Goal: Task Accomplishment & Management: Use online tool/utility

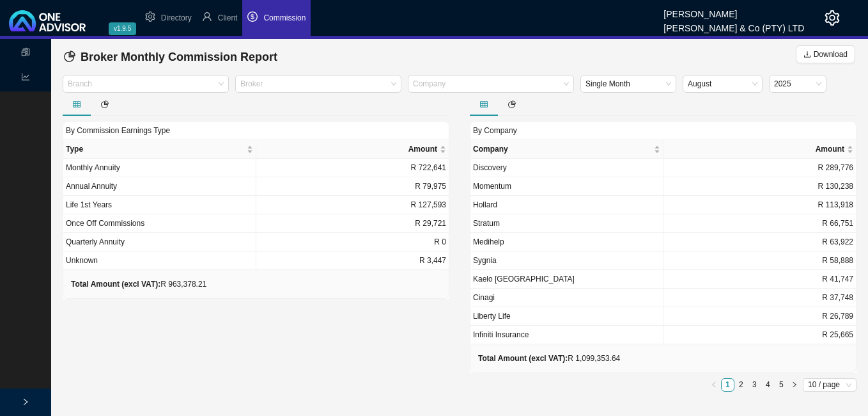
click at [289, 18] on span "Commission" at bounding box center [284, 17] width 42 height 9
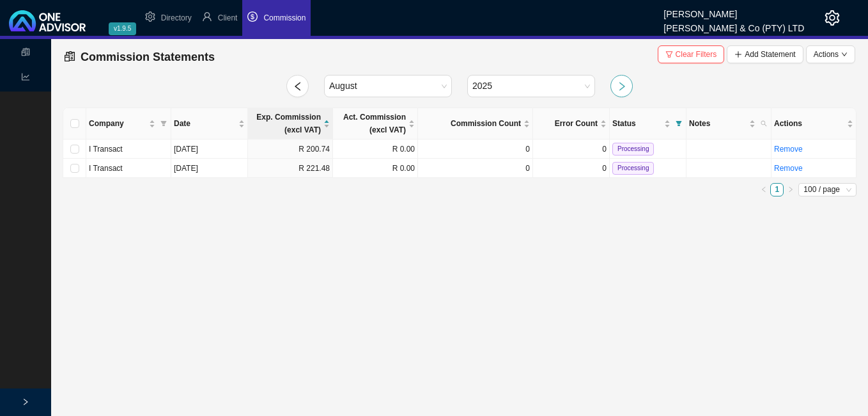
click at [625, 85] on icon "right" at bounding box center [622, 86] width 10 height 10
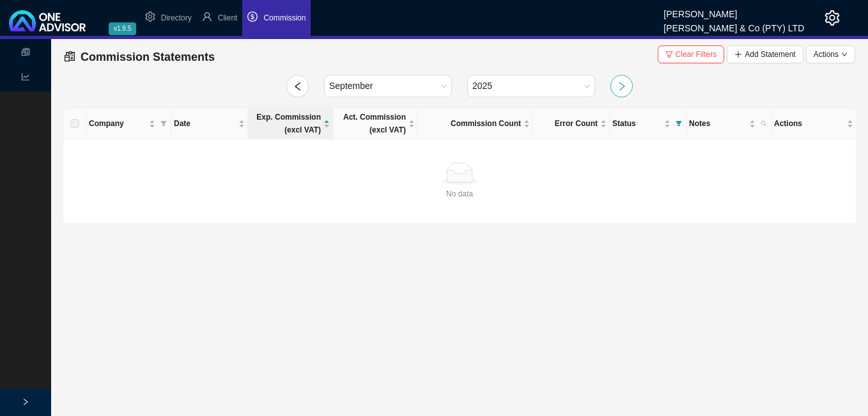
click at [624, 90] on icon "right" at bounding box center [622, 86] width 10 height 10
click at [437, 80] on span "October" at bounding box center [388, 85] width 118 height 21
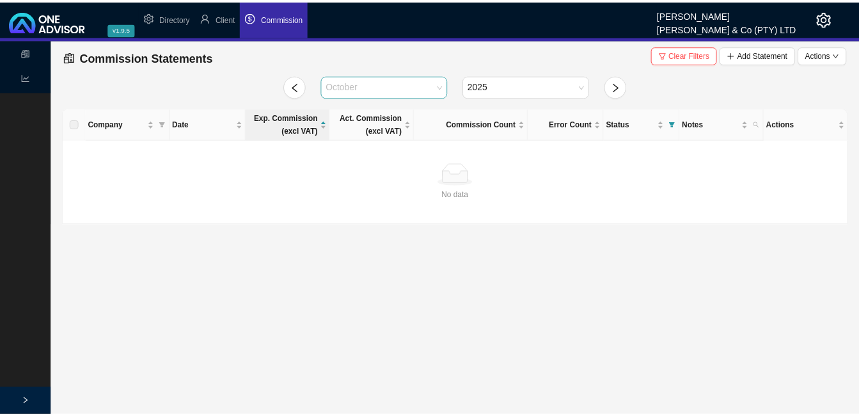
scroll to position [15, 0]
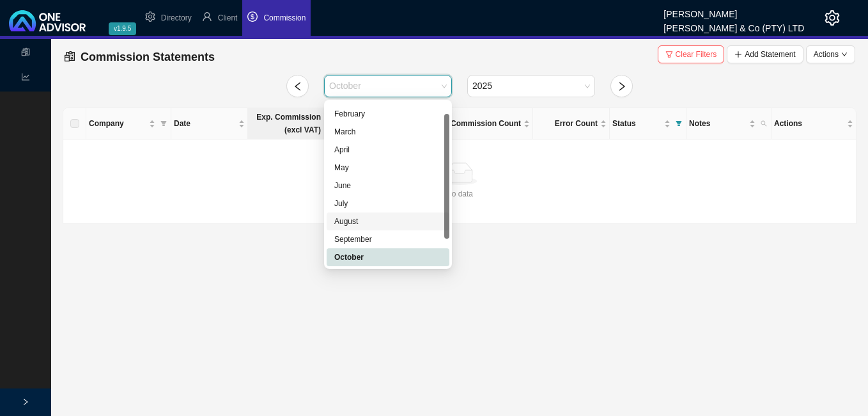
click at [368, 224] on div "August" at bounding box center [387, 221] width 107 height 13
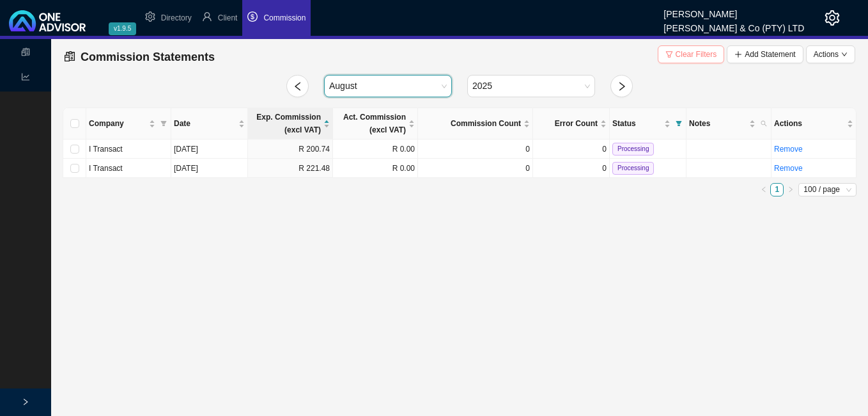
click at [700, 54] on span "Clear Filters" at bounding box center [697, 54] width 42 height 13
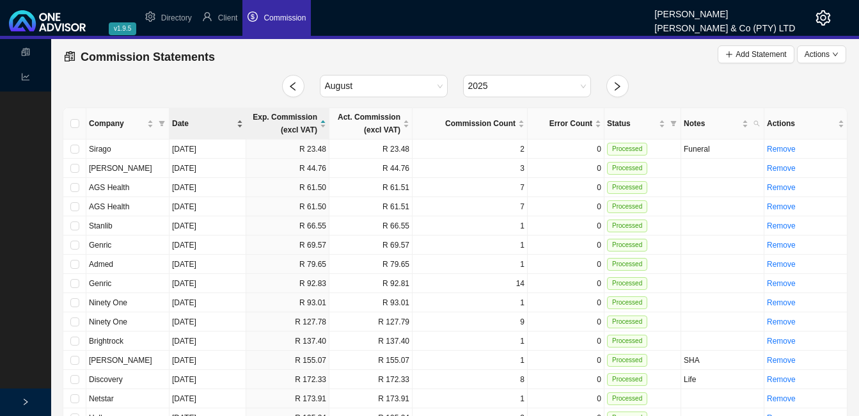
click at [239, 127] on div "Date" at bounding box center [207, 123] width 71 height 13
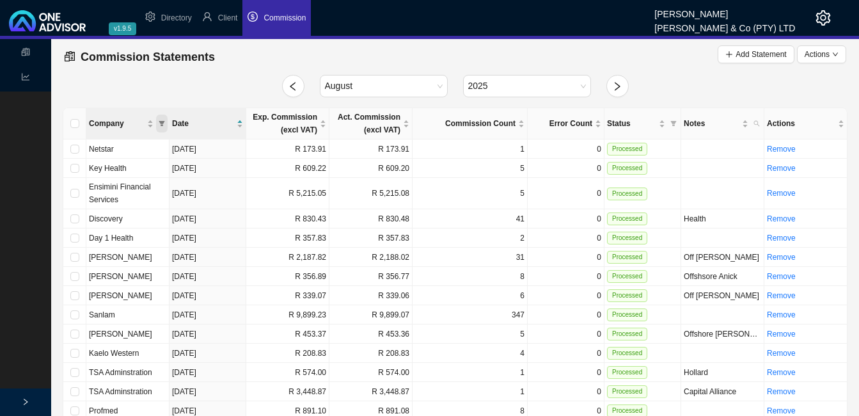
click at [158, 120] on span "Company" at bounding box center [162, 123] width 12 height 18
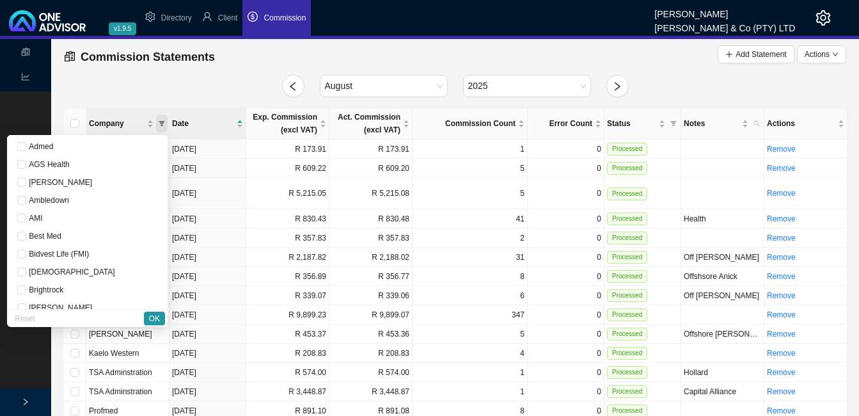
click at [162, 122] on icon "filter" at bounding box center [162, 123] width 6 height 5
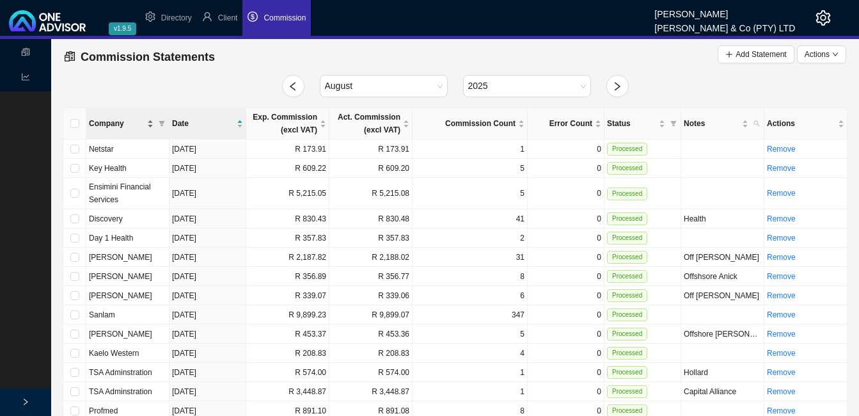
click at [149, 122] on div "Company" at bounding box center [121, 123] width 65 height 13
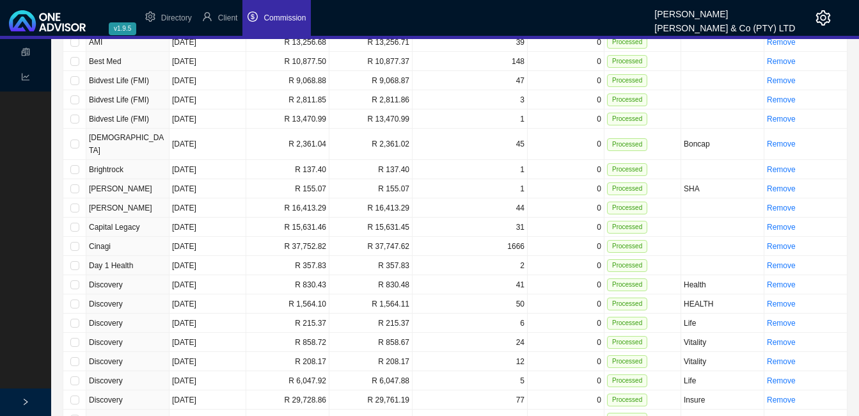
scroll to position [0, 0]
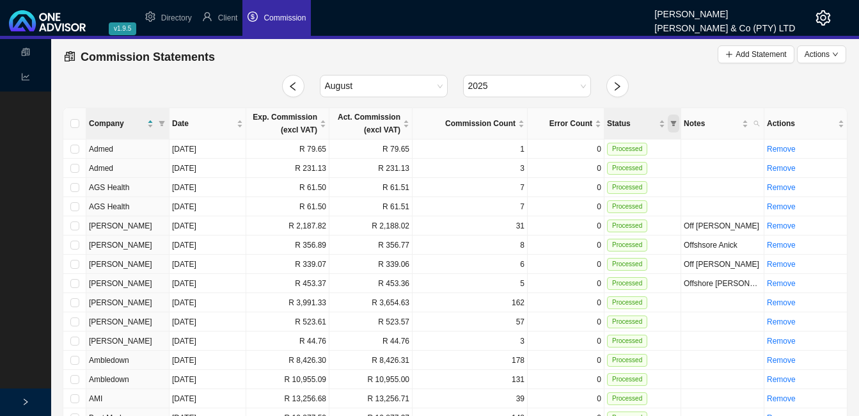
click at [673, 123] on icon "filter" at bounding box center [674, 123] width 6 height 5
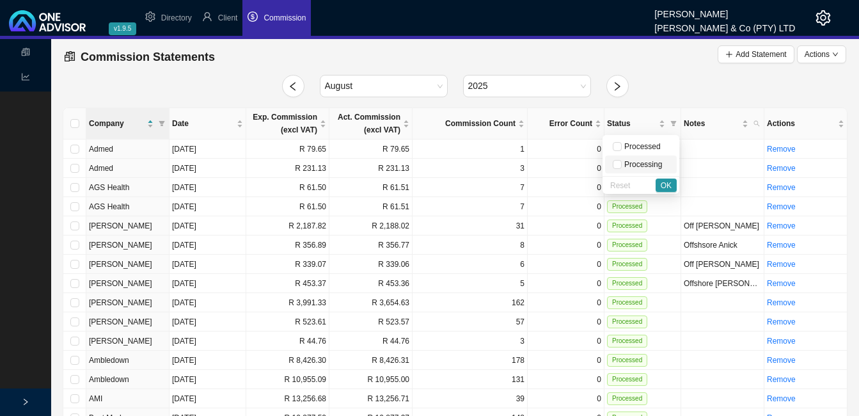
click at [645, 164] on span "Processing" at bounding box center [642, 164] width 40 height 9
checkbox input "true"
click at [665, 185] on span "OK" at bounding box center [666, 185] width 11 height 13
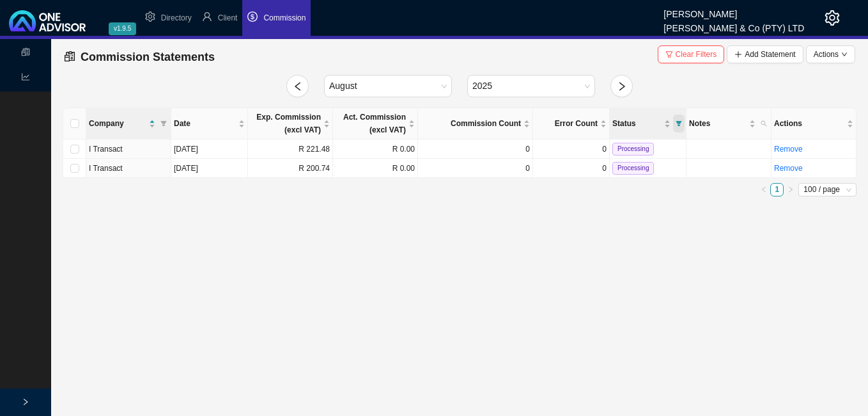
click at [682, 122] on icon "filter" at bounding box center [679, 123] width 6 height 6
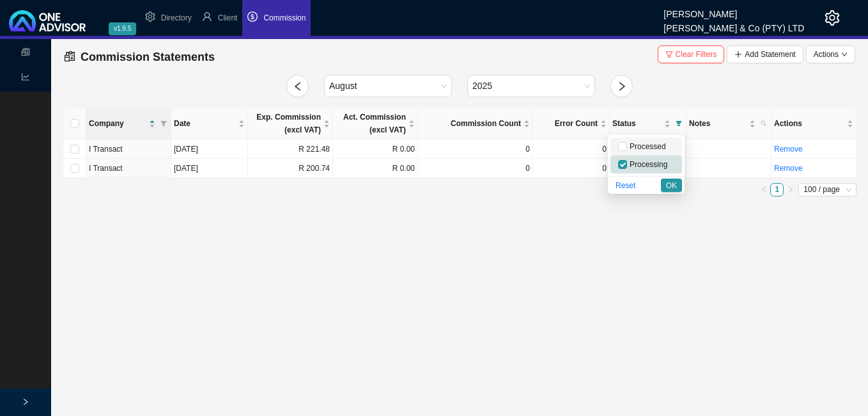
click at [627, 148] on span "Processed" at bounding box center [646, 146] width 39 height 9
click at [668, 182] on span "OK" at bounding box center [671, 185] width 11 height 13
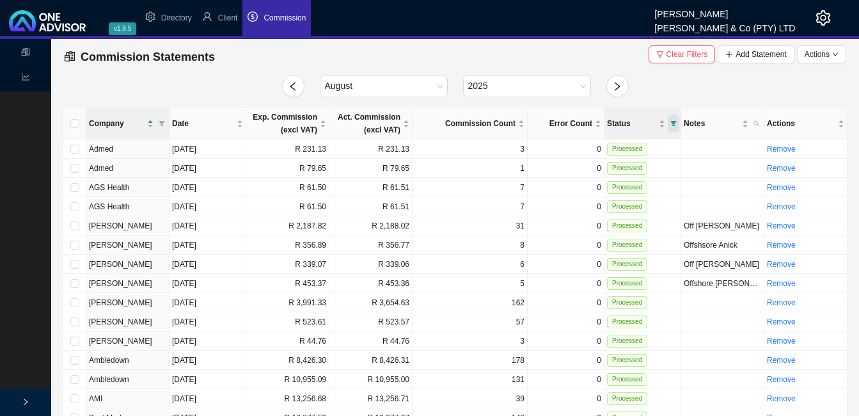
click at [668, 121] on span "Status" at bounding box center [674, 123] width 12 height 18
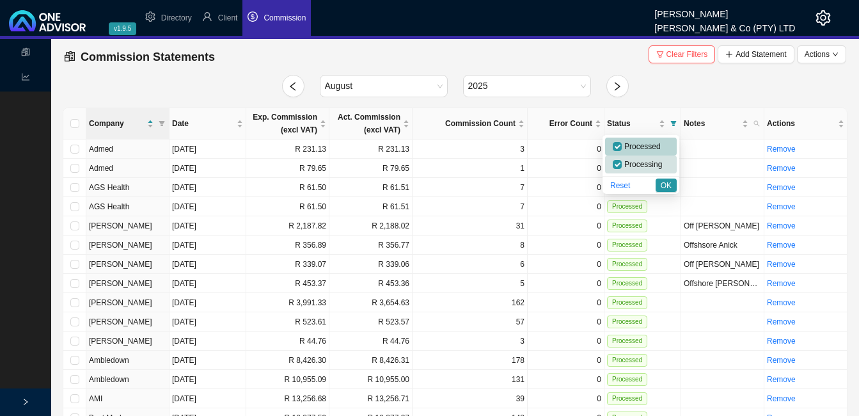
click at [649, 147] on span "Processed" at bounding box center [641, 146] width 39 height 9
checkbox input "false"
click at [663, 182] on span "OK" at bounding box center [666, 185] width 11 height 13
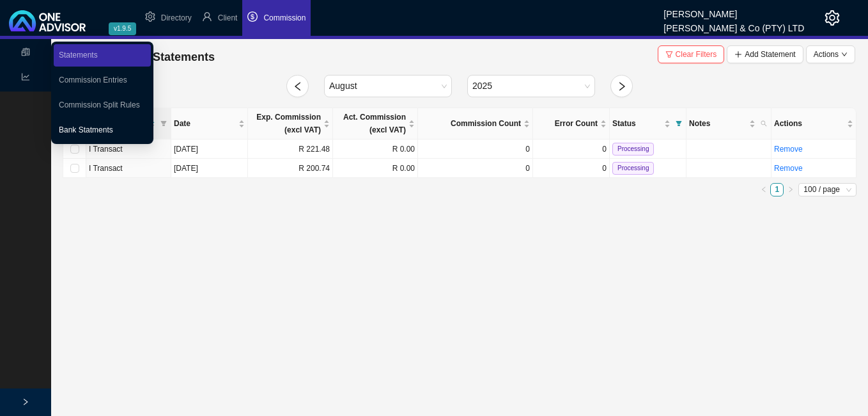
click at [102, 125] on link "Bank Statments" at bounding box center [86, 129] width 54 height 9
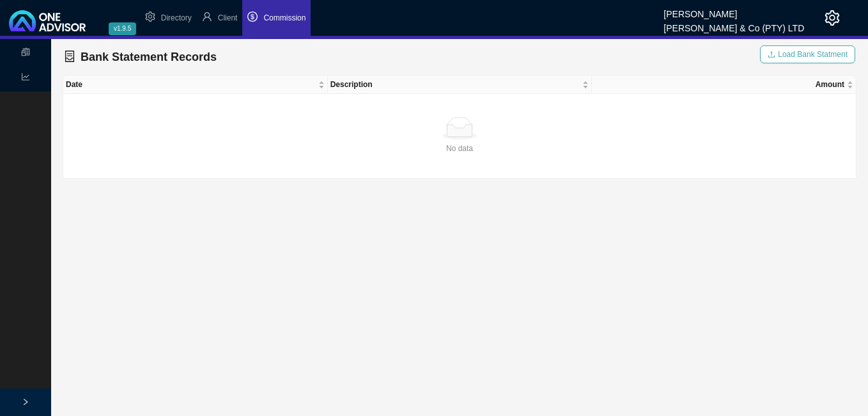
click at [822, 56] on span "Load Bank Statment" at bounding box center [813, 54] width 70 height 13
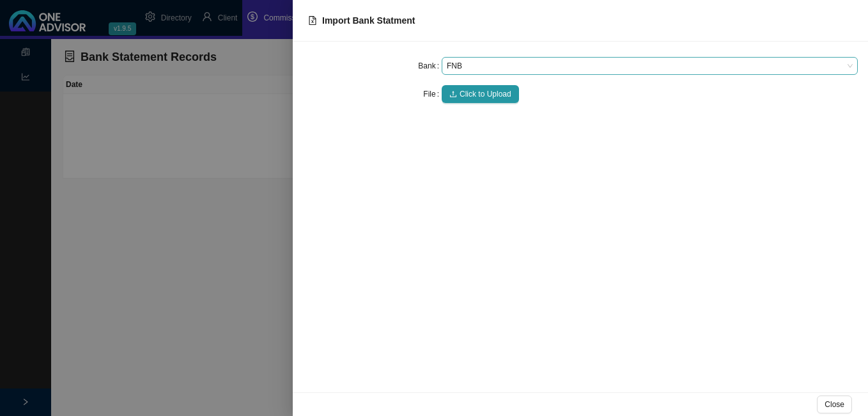
click at [492, 65] on span "FNB" at bounding box center [650, 66] width 406 height 17
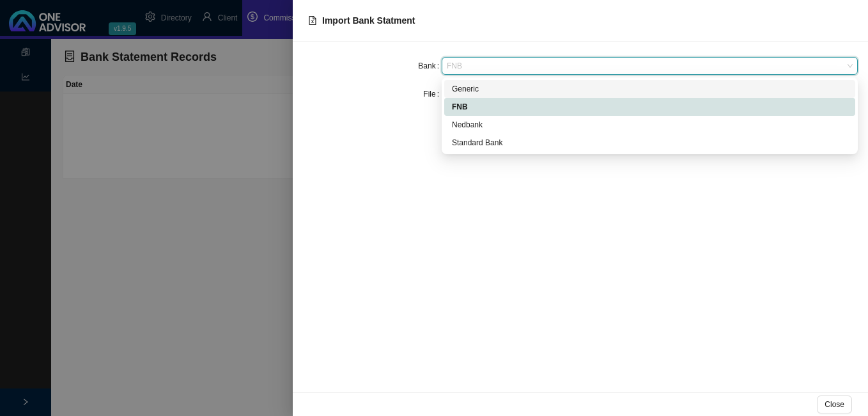
click at [492, 89] on div "Generic" at bounding box center [650, 88] width 396 height 13
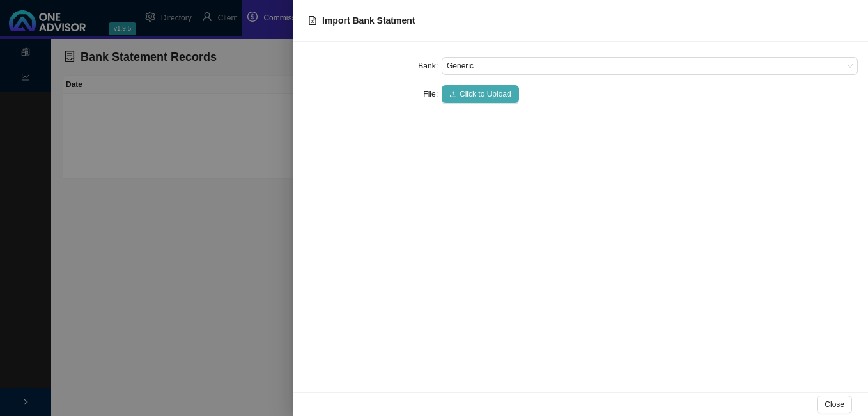
click at [492, 90] on span "Click to Upload" at bounding box center [486, 94] width 52 height 13
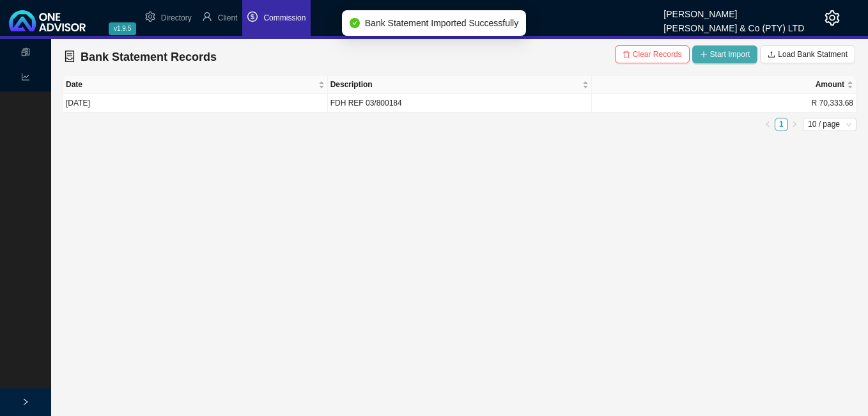
click at [714, 52] on span "Start Import" at bounding box center [730, 54] width 40 height 13
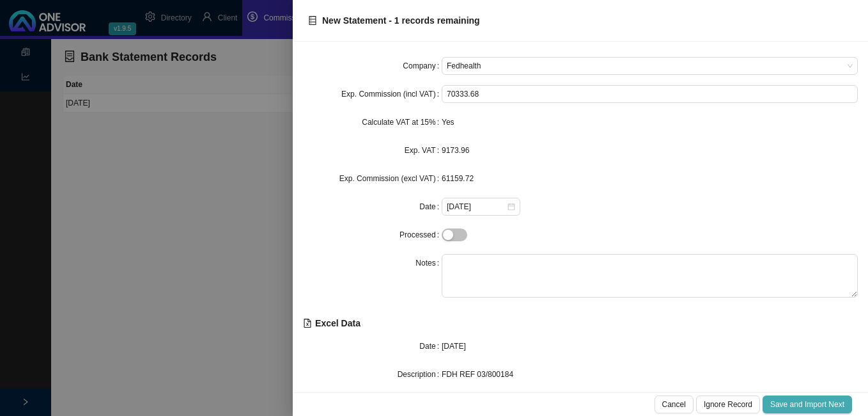
click at [792, 402] on span "Save and Import Next" at bounding box center [808, 404] width 74 height 13
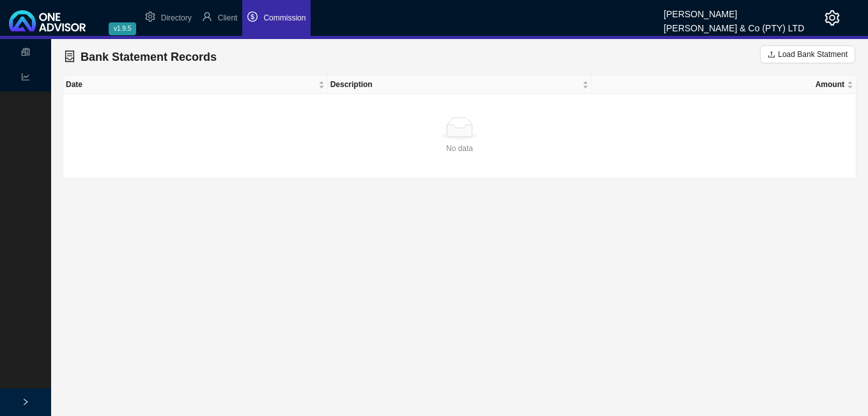
click at [285, 19] on span "Commission" at bounding box center [284, 17] width 42 height 9
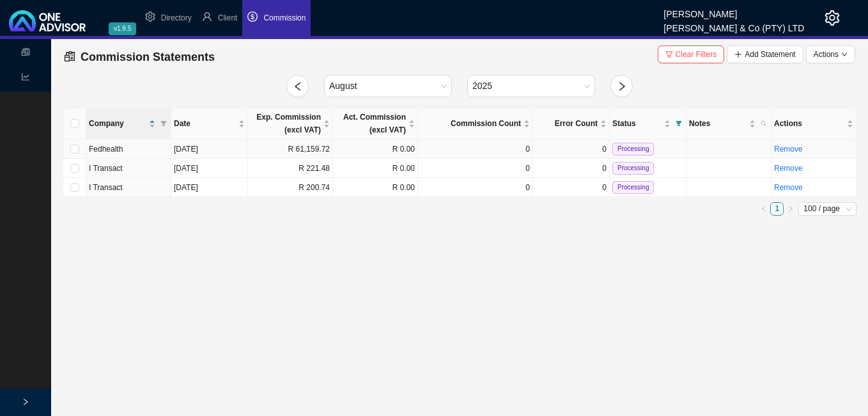
click at [281, 147] on td "R 61,159.72" at bounding box center [290, 148] width 85 height 19
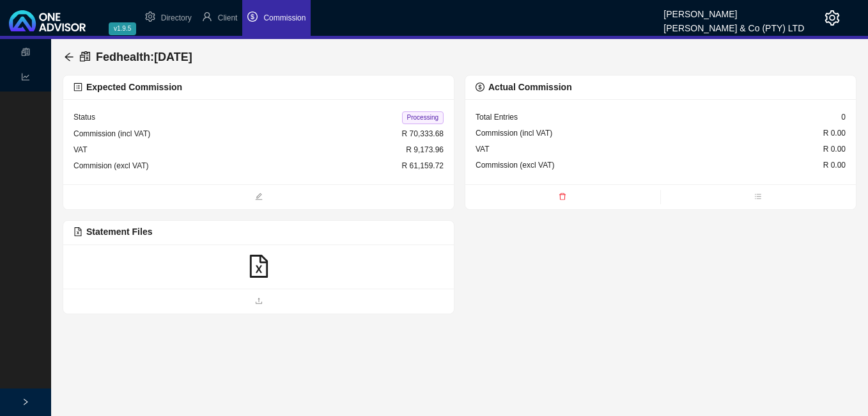
click at [262, 268] on icon "file-excel" at bounding box center [258, 266] width 23 height 23
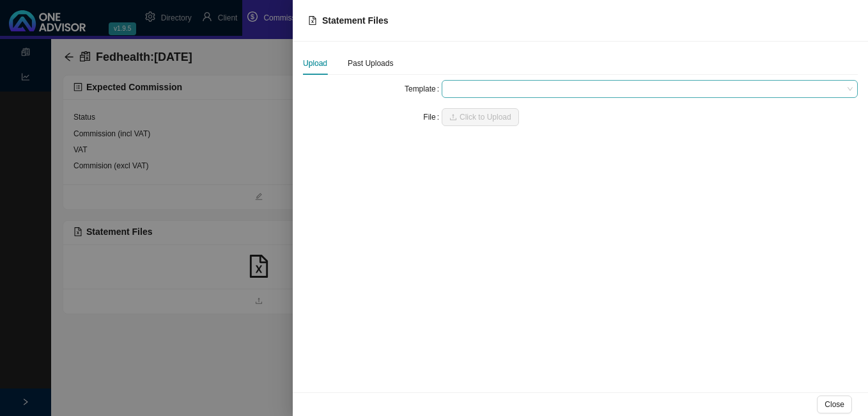
click at [469, 90] on span at bounding box center [650, 89] width 406 height 17
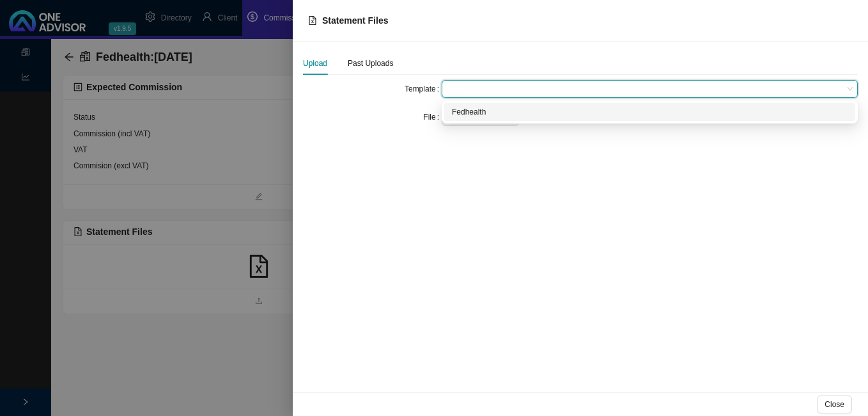
click at [469, 114] on div "Fedhealth" at bounding box center [650, 112] width 396 height 13
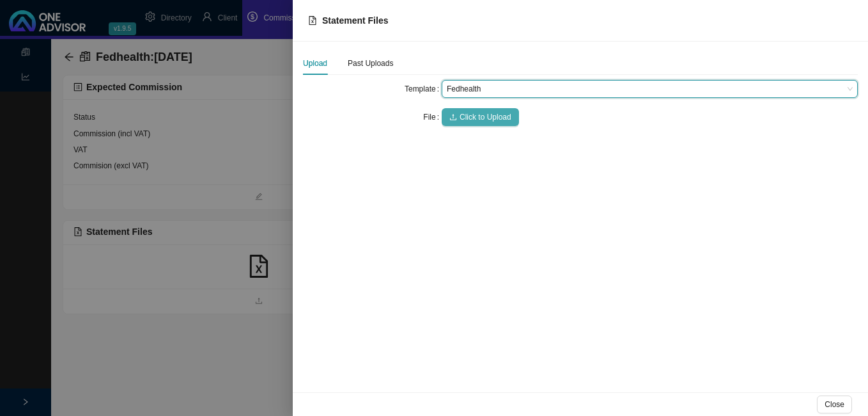
click at [464, 118] on span "Click to Upload" at bounding box center [486, 117] width 52 height 13
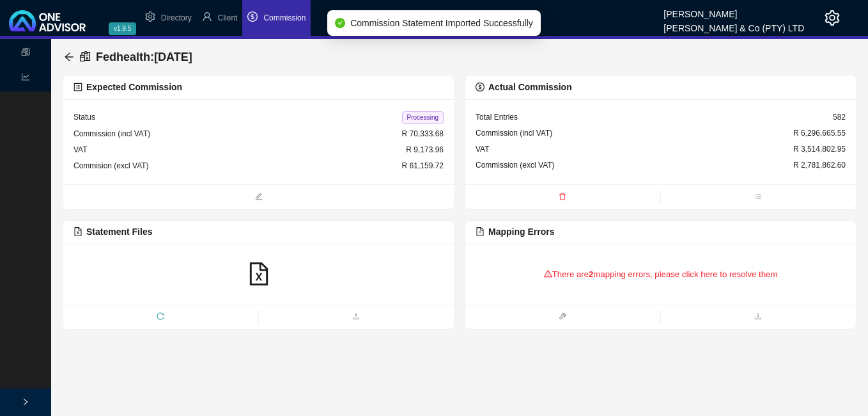
click at [588, 278] on div "There are 2 mapping errors, please click here to resolve them" at bounding box center [661, 275] width 370 height 40
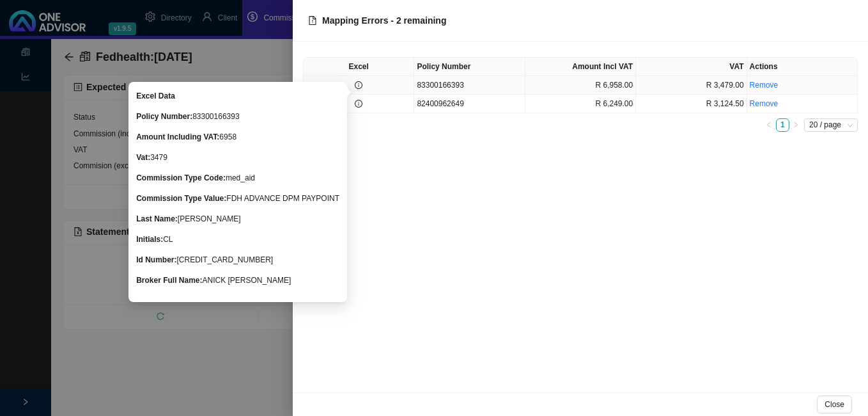
click at [361, 86] on icon "info-circle" at bounding box center [359, 85] width 8 height 8
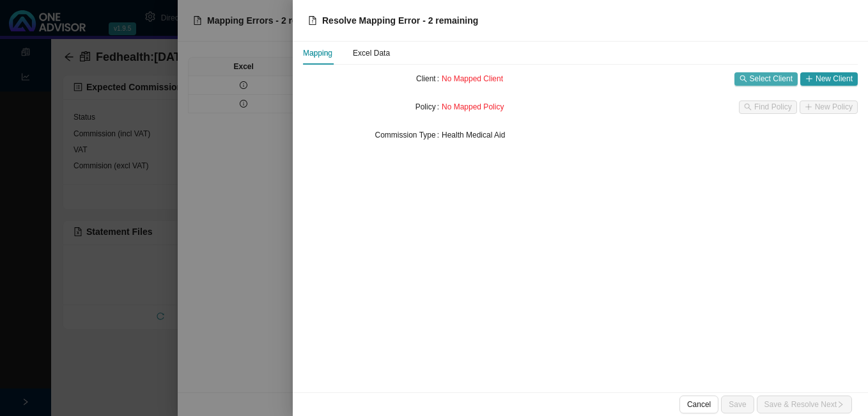
click at [762, 80] on span "Select Client" at bounding box center [771, 78] width 43 height 13
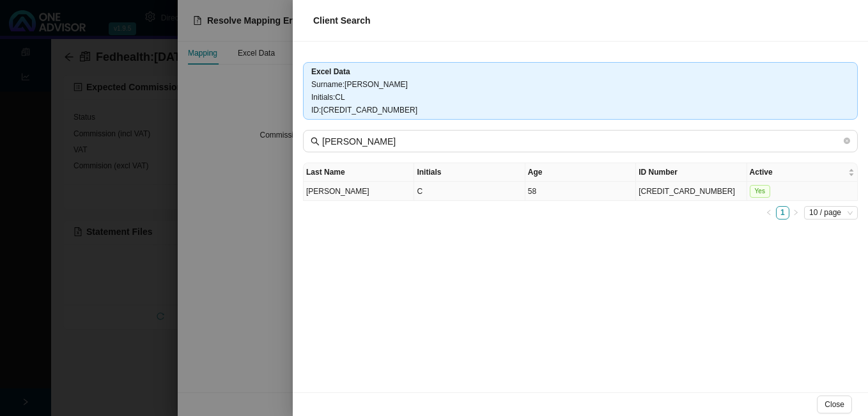
click at [646, 192] on td "[CREDIT_CARD_NUMBER]" at bounding box center [691, 191] width 111 height 19
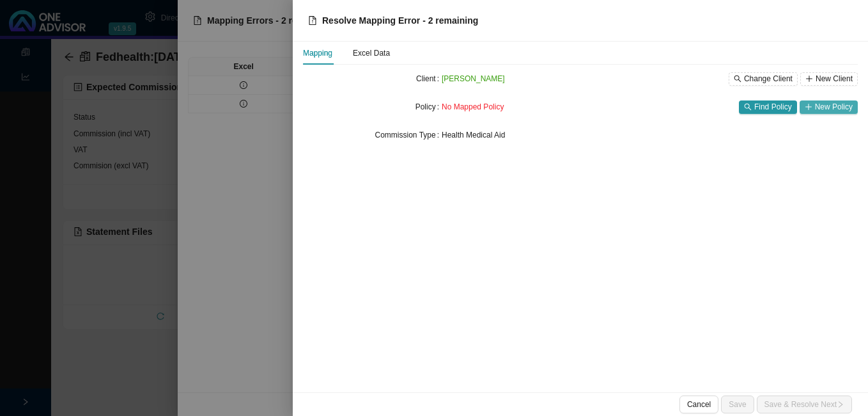
click at [822, 104] on span "New Policy" at bounding box center [834, 106] width 38 height 13
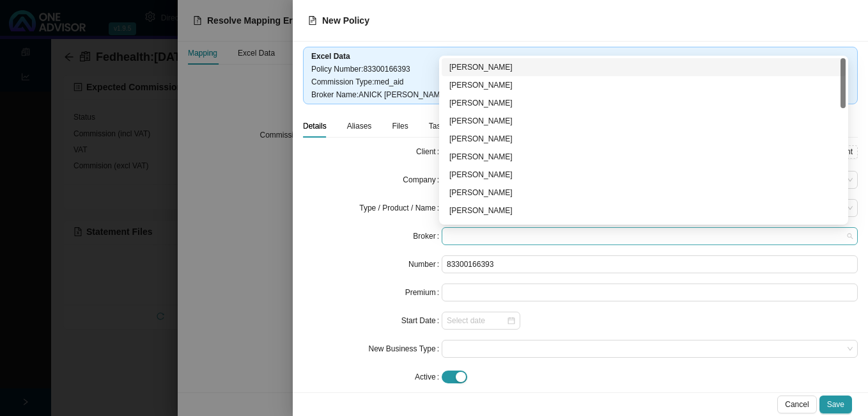
click at [469, 234] on span at bounding box center [650, 236] width 406 height 17
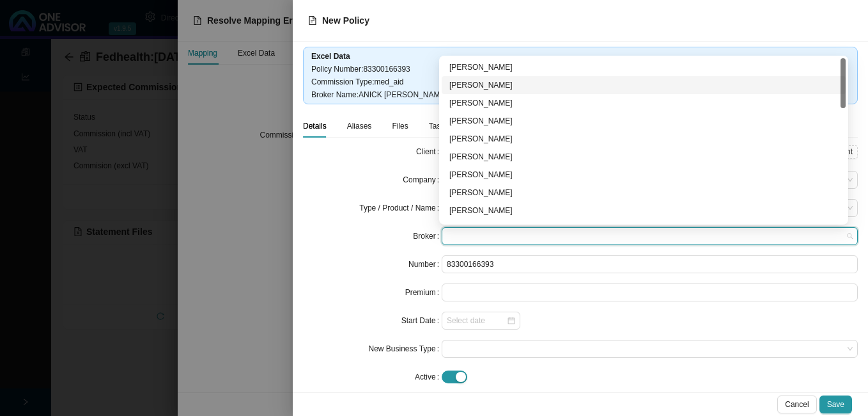
drag, startPoint x: 505, startPoint y: 88, endPoint x: 579, endPoint y: 125, distance: 82.7
click at [506, 88] on div "[PERSON_NAME]" at bounding box center [644, 85] width 389 height 13
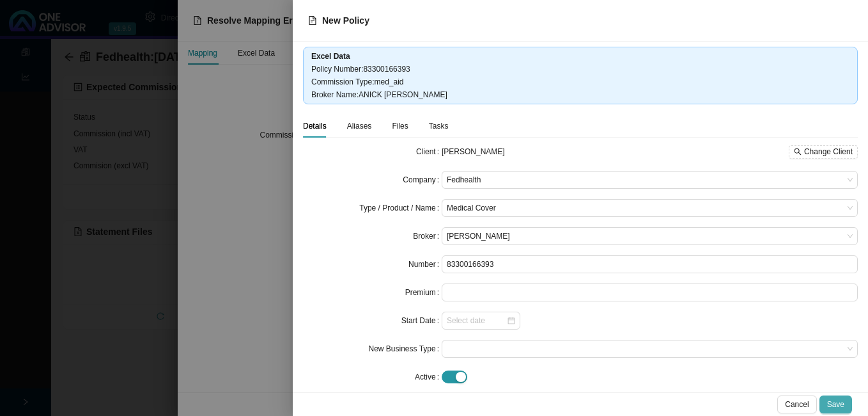
click at [840, 402] on span "Save" at bounding box center [836, 404] width 17 height 13
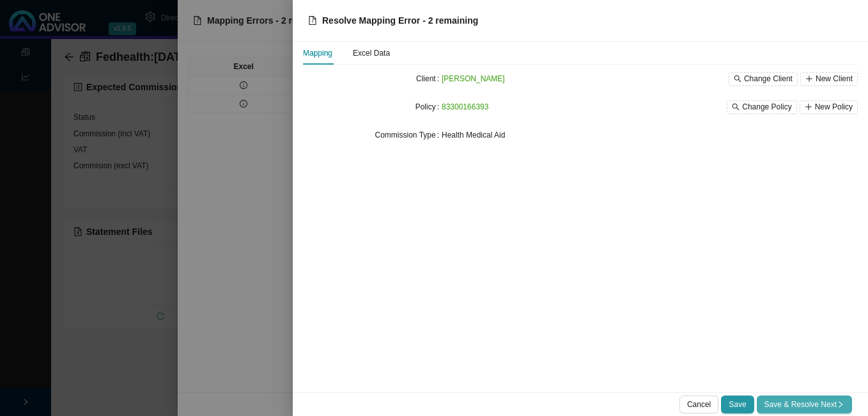
click at [836, 404] on span "Save & Resolve Next" at bounding box center [805, 404] width 80 height 13
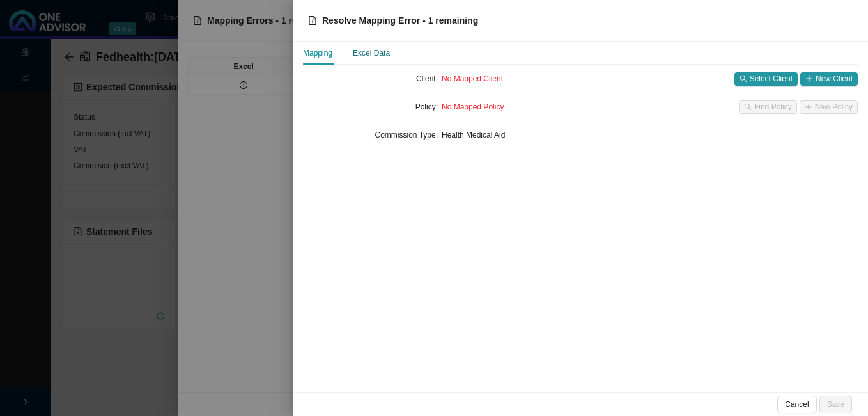
click at [370, 57] on div "Excel Data" at bounding box center [371, 53] width 37 height 13
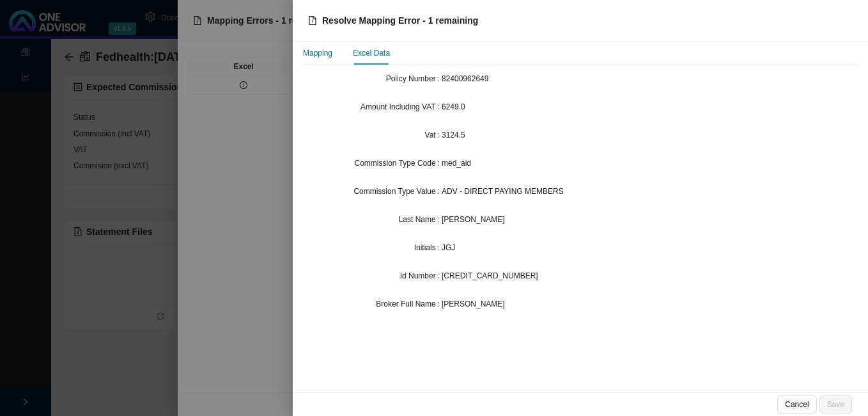
click at [324, 54] on div "Mapping" at bounding box center [317, 53] width 29 height 13
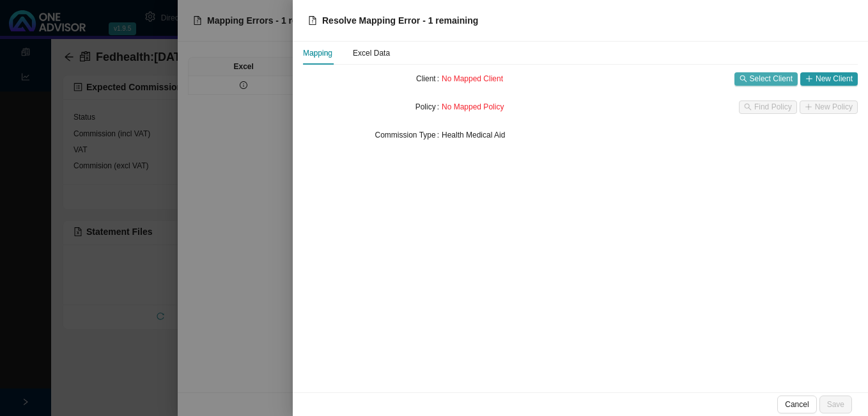
click at [769, 79] on span "Select Client" at bounding box center [771, 78] width 43 height 13
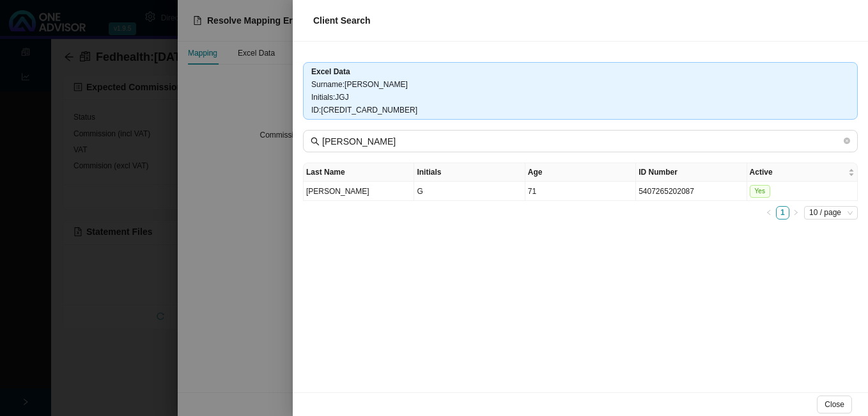
click at [258, 189] on div at bounding box center [434, 208] width 868 height 416
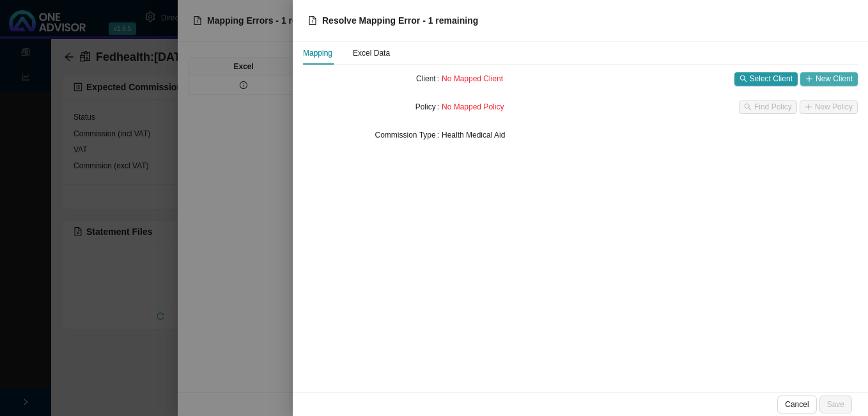
click at [844, 77] on span "New Client" at bounding box center [834, 78] width 37 height 13
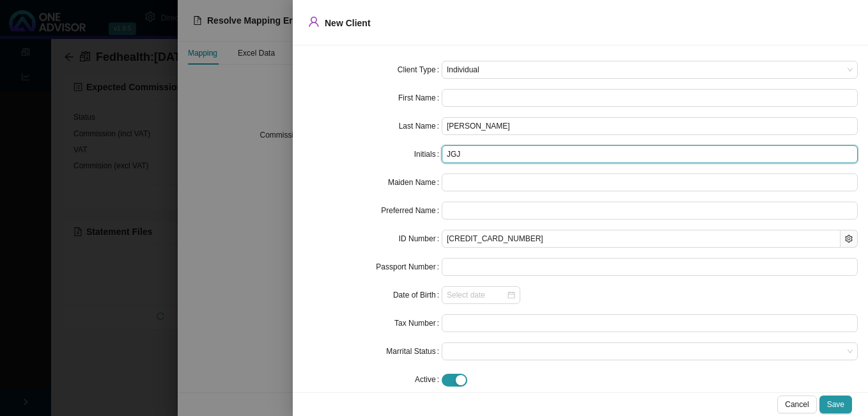
drag, startPoint x: 460, startPoint y: 155, endPoint x: 443, endPoint y: 153, distance: 17.4
click at [443, 153] on input "JGJ" at bounding box center [650, 154] width 416 height 18
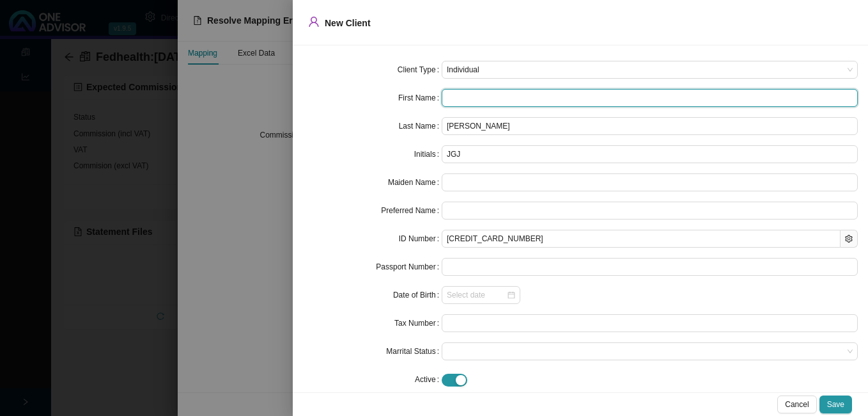
click at [476, 94] on input "text" at bounding box center [650, 98] width 416 height 18
paste input "JGJ"
type input "JGJ"
type input "J"
type input "JGJ"
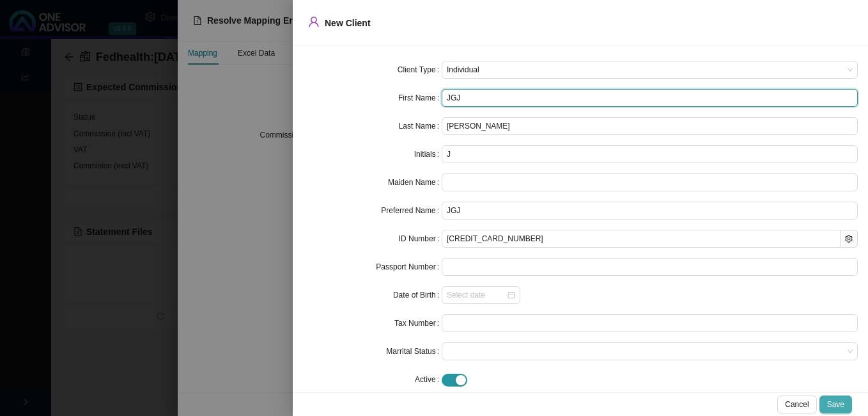
type input "JGJ"
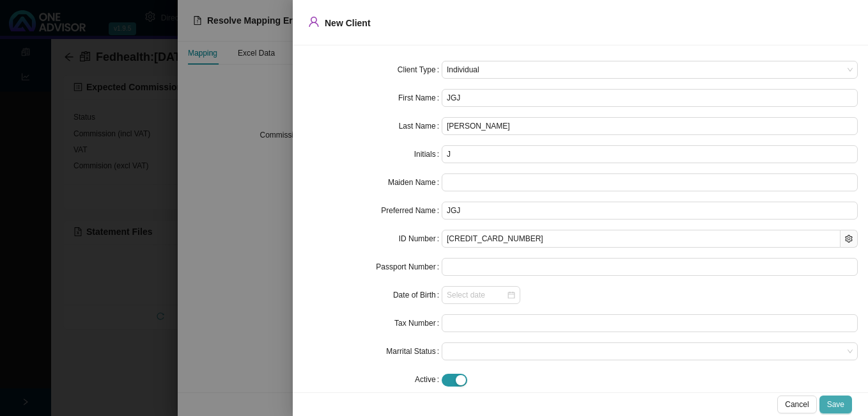
click at [835, 404] on span "Save" at bounding box center [836, 404] width 17 height 13
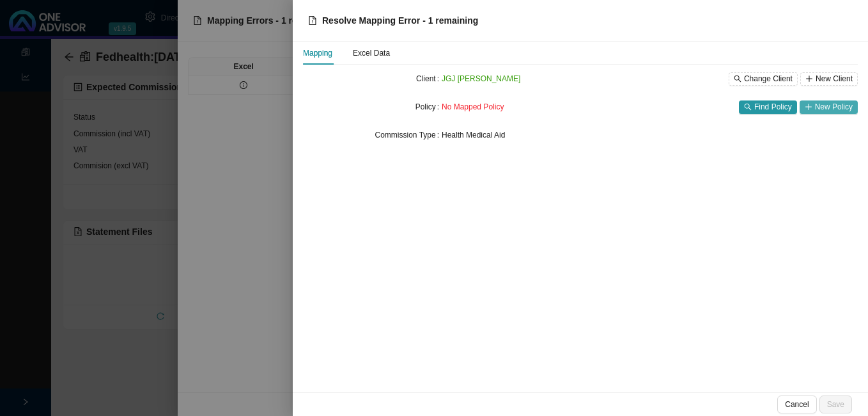
click at [819, 105] on span "New Policy" at bounding box center [834, 106] width 38 height 13
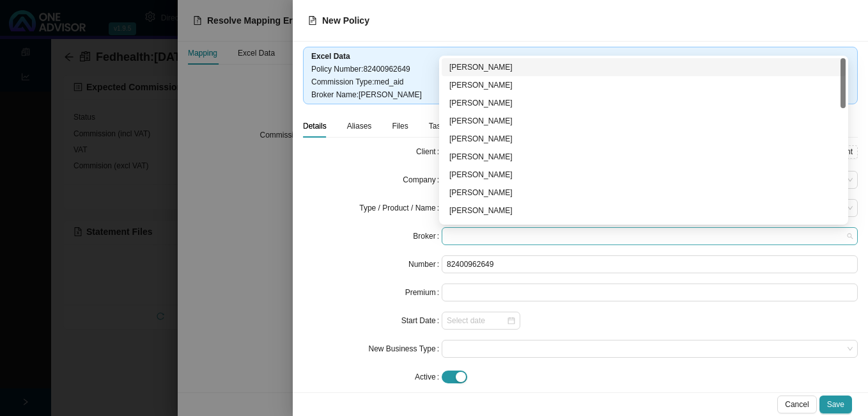
click at [451, 233] on span at bounding box center [650, 236] width 406 height 17
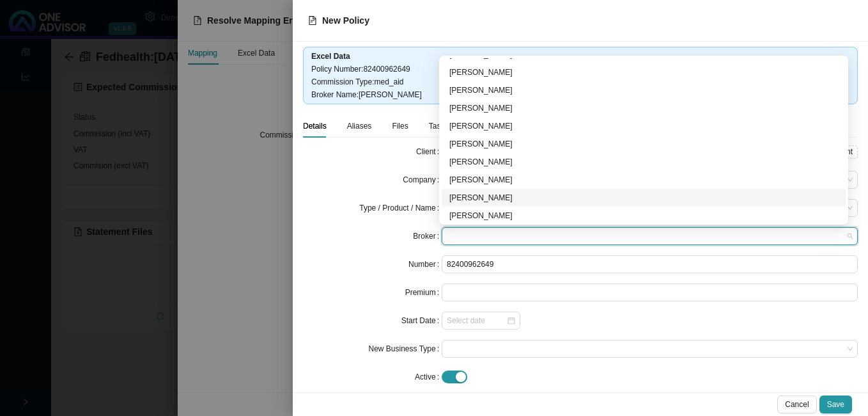
scroll to position [256, 0]
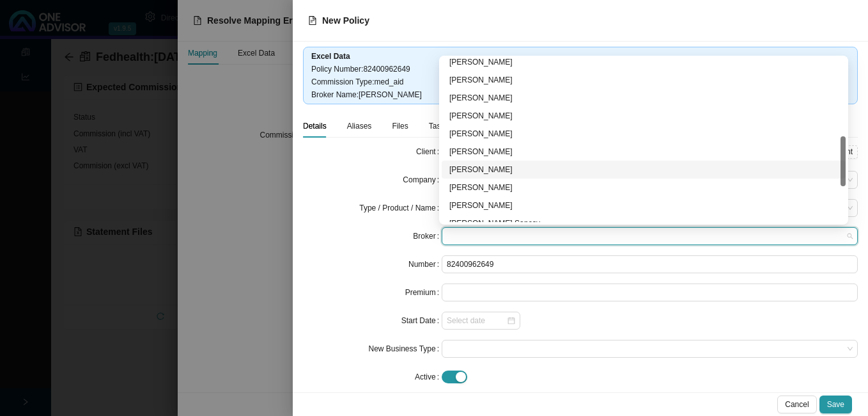
click at [488, 166] on div "[PERSON_NAME]" at bounding box center [644, 169] width 389 height 13
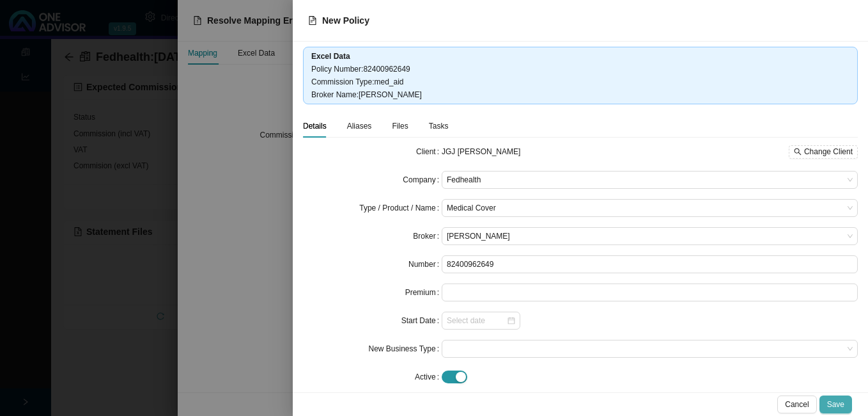
click at [844, 404] on span "Save" at bounding box center [836, 404] width 17 height 13
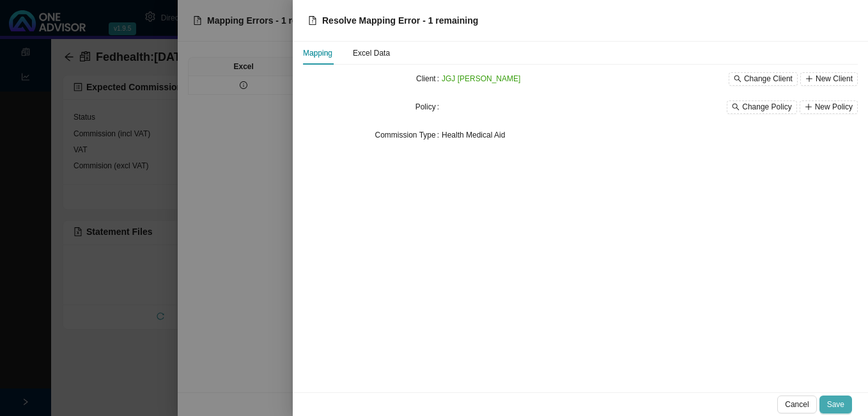
click at [840, 405] on span "Save" at bounding box center [836, 404] width 17 height 13
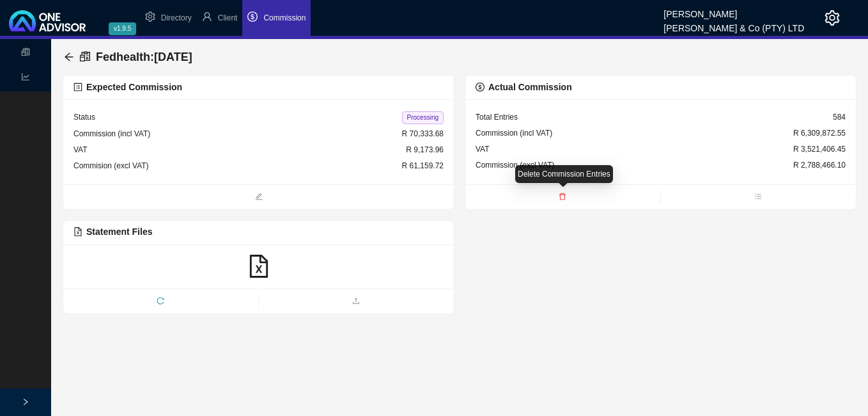
click at [561, 195] on icon "delete" at bounding box center [563, 195] width 6 height 7
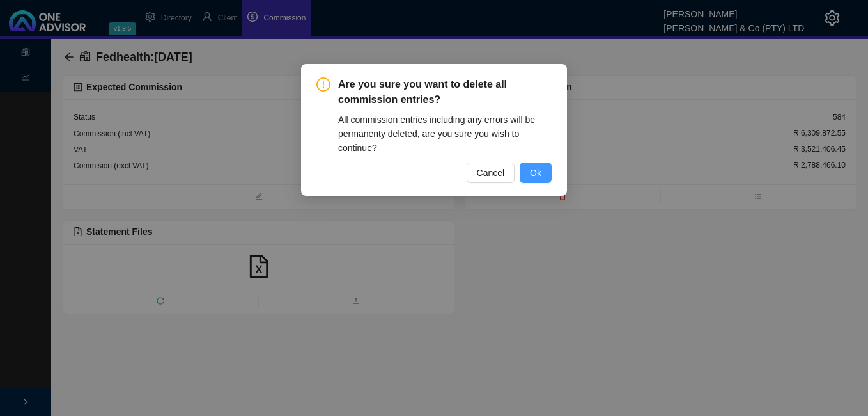
click at [537, 169] on span "Ok" at bounding box center [536, 173] width 12 height 14
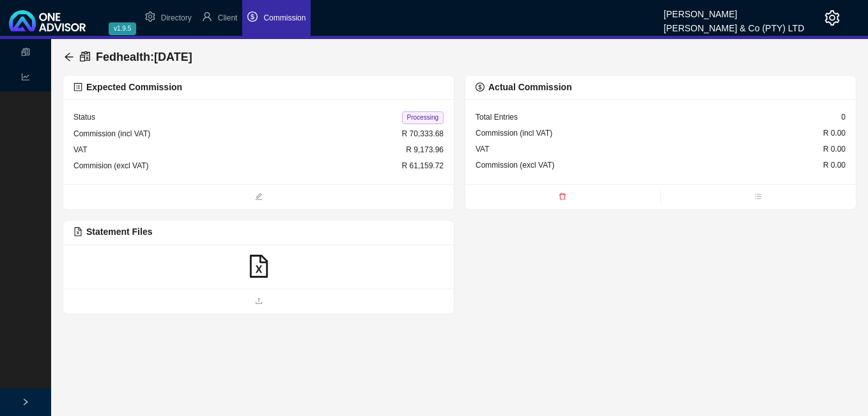
click at [263, 267] on icon "file-excel" at bounding box center [258, 266] width 23 height 23
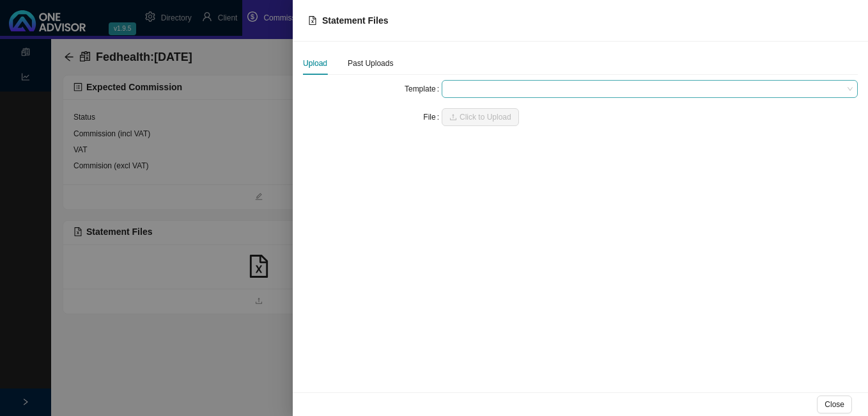
click at [464, 93] on span at bounding box center [650, 89] width 406 height 17
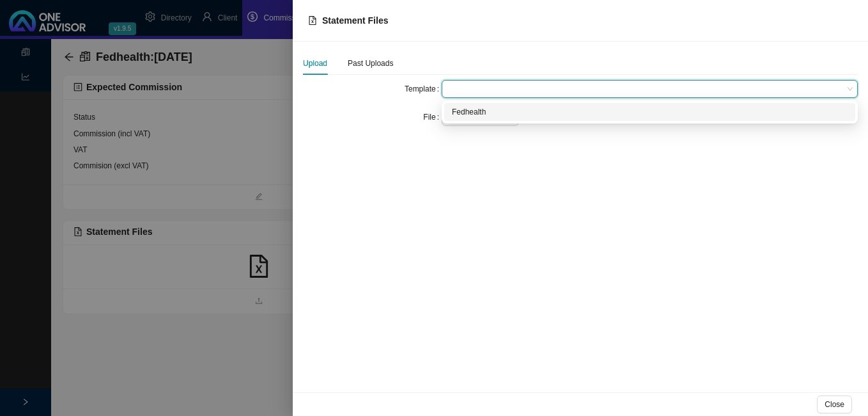
click at [467, 115] on div "Fedhealth" at bounding box center [650, 112] width 396 height 13
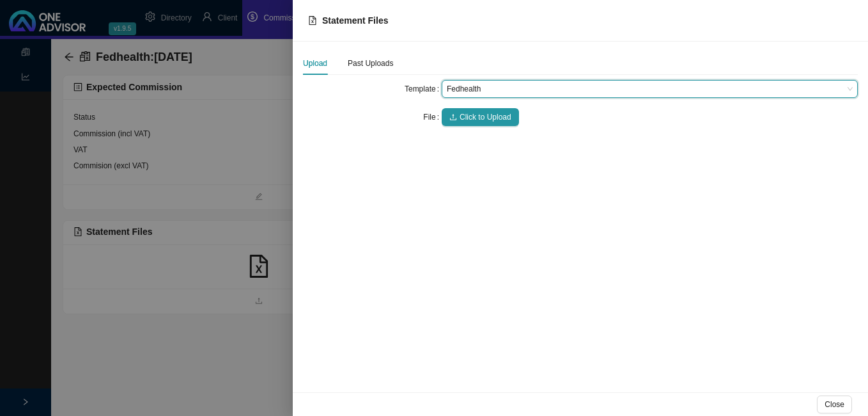
click at [467, 115] on span "Click to Upload" at bounding box center [486, 117] width 52 height 13
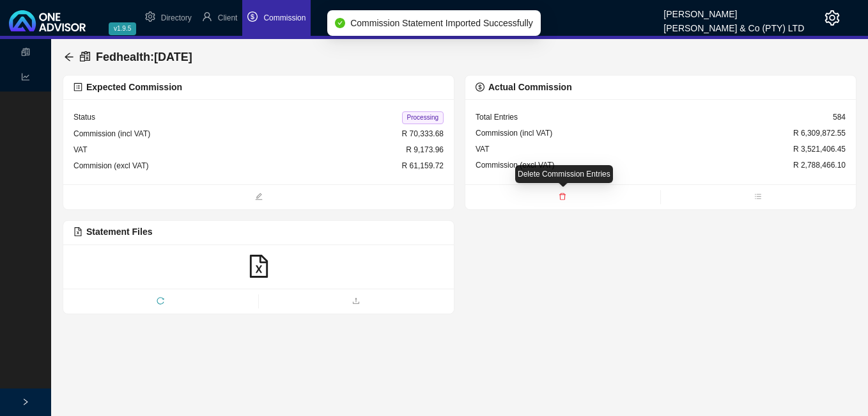
click at [561, 194] on icon "delete" at bounding box center [563, 196] width 8 height 8
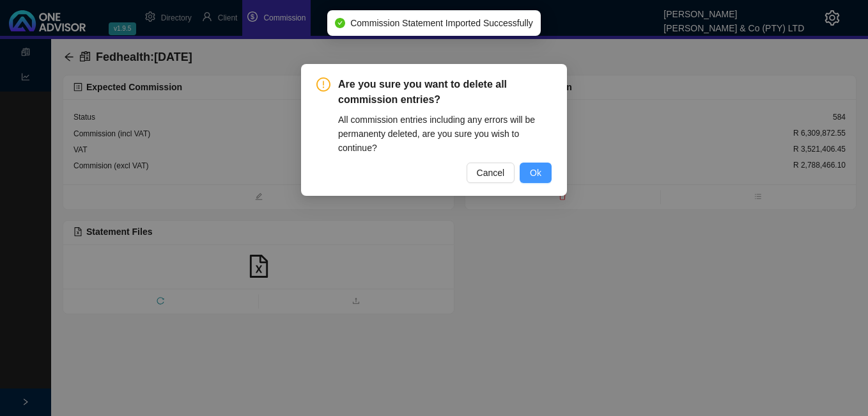
click at [542, 173] on button "Ok" at bounding box center [536, 172] width 32 height 20
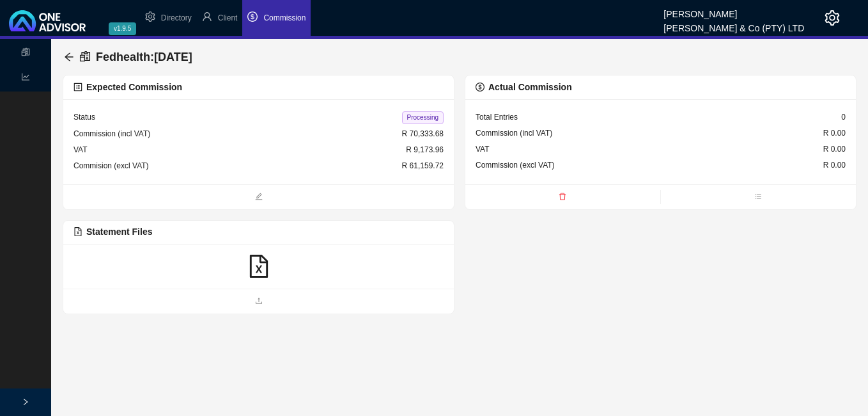
click at [267, 269] on icon "file-excel" at bounding box center [258, 266] width 18 height 23
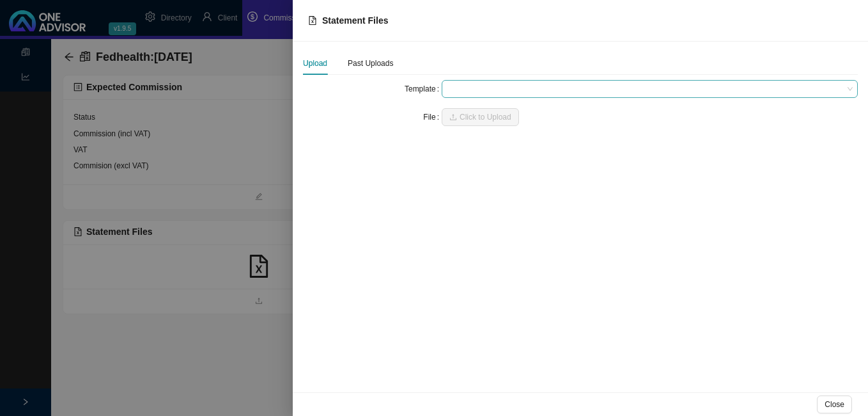
click at [472, 86] on span at bounding box center [650, 89] width 406 height 17
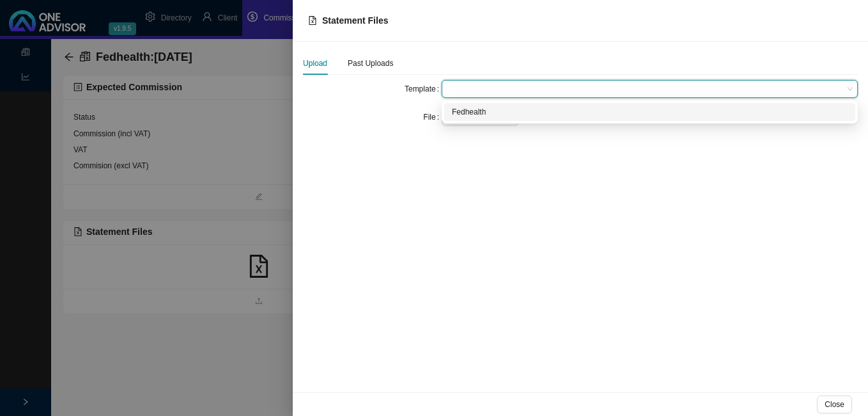
click at [483, 111] on div "Fedhealth" at bounding box center [650, 112] width 396 height 13
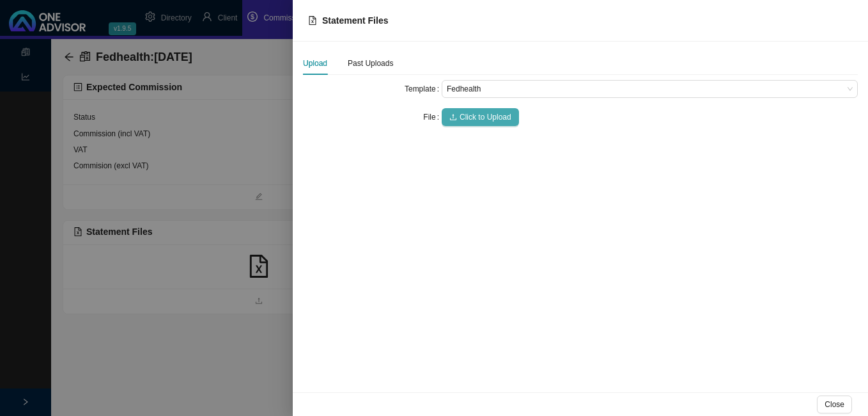
click at [483, 120] on span "Click to Upload" at bounding box center [486, 117] width 52 height 13
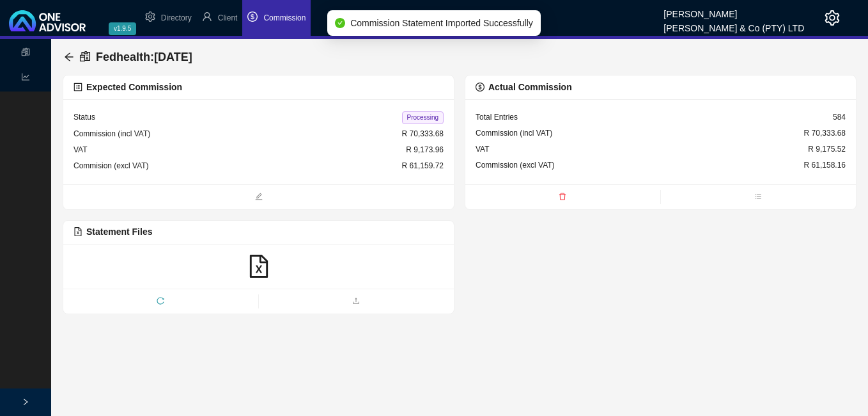
click at [425, 113] on span "Processing" at bounding box center [423, 117] width 42 height 13
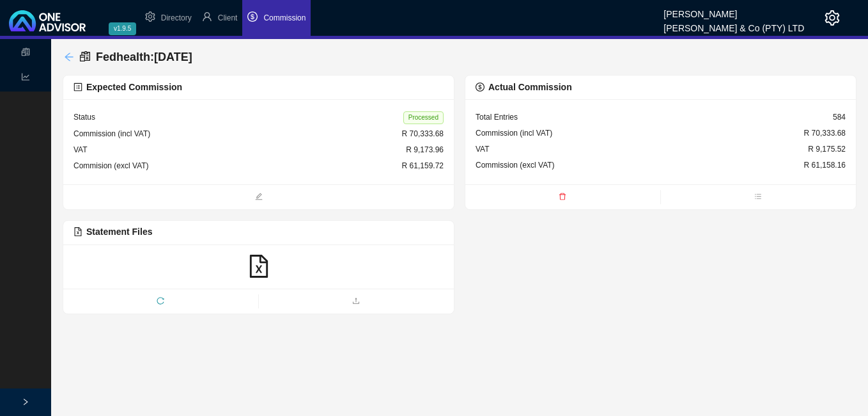
click at [70, 53] on icon "arrow-left" at bounding box center [69, 56] width 8 height 8
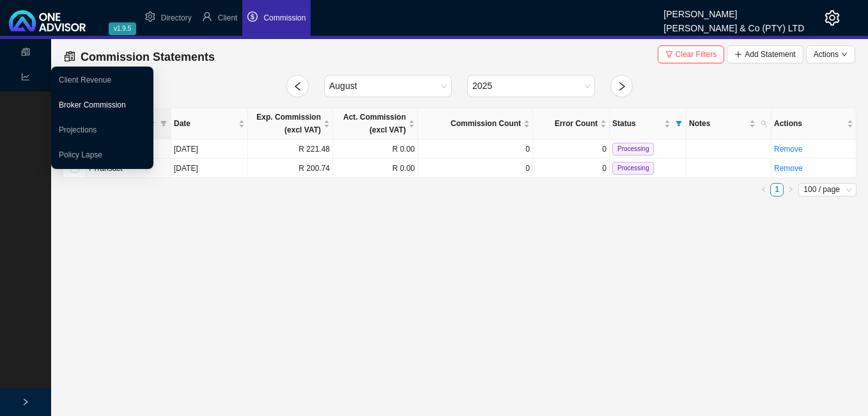
click at [92, 104] on link "Broker Commission" at bounding box center [92, 104] width 67 height 9
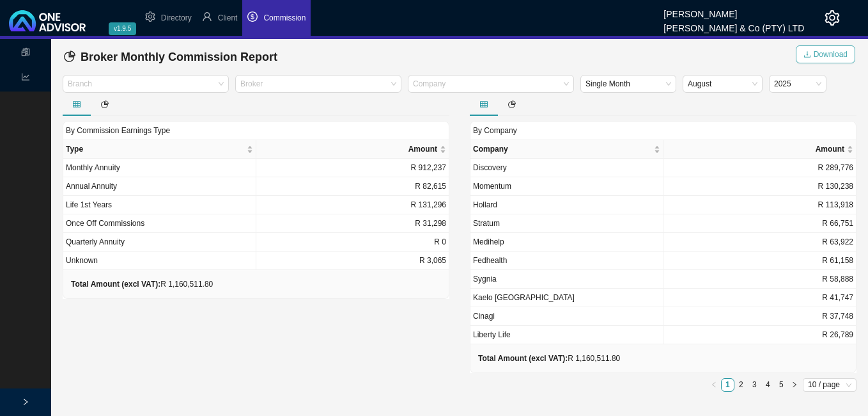
drag, startPoint x: 837, startPoint y: 50, endPoint x: 843, endPoint y: 58, distance: 9.6
click at [837, 51] on span "Download" at bounding box center [831, 54] width 34 height 13
